Goal: Task Accomplishment & Management: Use online tool/utility

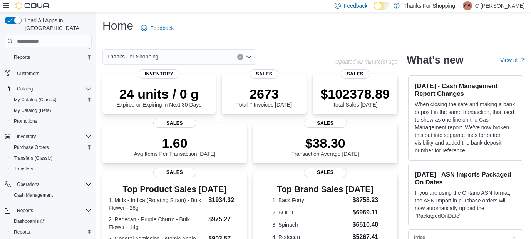
scroll to position [33, 0]
click at [31, 227] on link "Reports" at bounding box center [22, 231] width 22 height 9
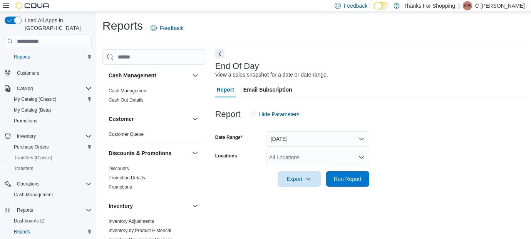
scroll to position [11, 0]
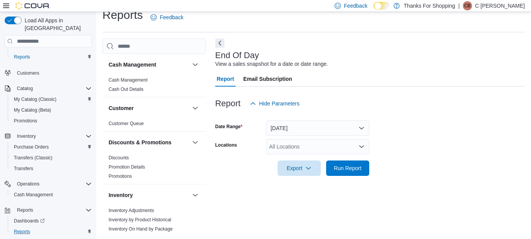
click at [295, 149] on div "All Locations" at bounding box center [317, 146] width 103 height 15
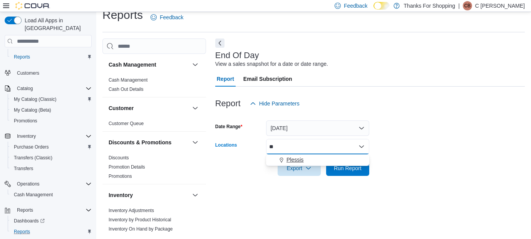
type input "**"
click at [300, 156] on span "Plessis" at bounding box center [294, 160] width 17 height 8
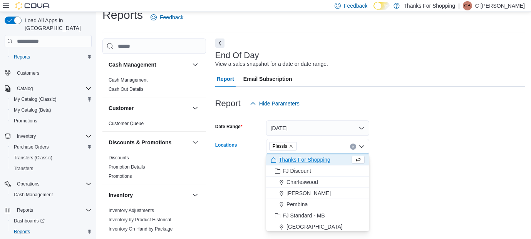
click at [231, 164] on div "Export Run Report" at bounding box center [292, 168] width 154 height 15
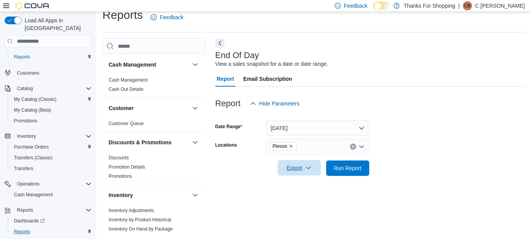
click at [284, 169] on span "Export" at bounding box center [299, 167] width 34 height 15
click at [288, 196] on span "Export to Pdf" at bounding box center [300, 199] width 35 height 6
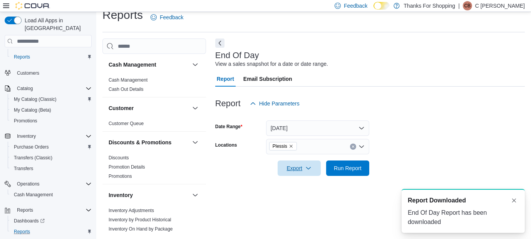
scroll to position [0, 0]
